Goal: Information Seeking & Learning: Learn about a topic

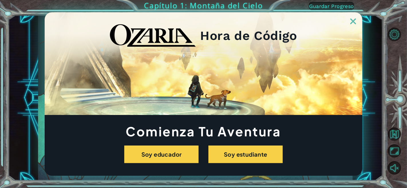
click at [351, 24] on img at bounding box center [353, 22] width 6 height 6
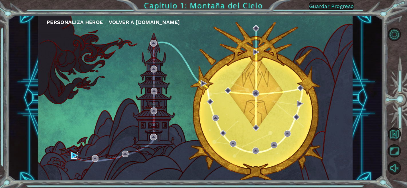
click at [73, 152] on img at bounding box center [74, 155] width 7 height 7
